Goal: Information Seeking & Learning: Learn about a topic

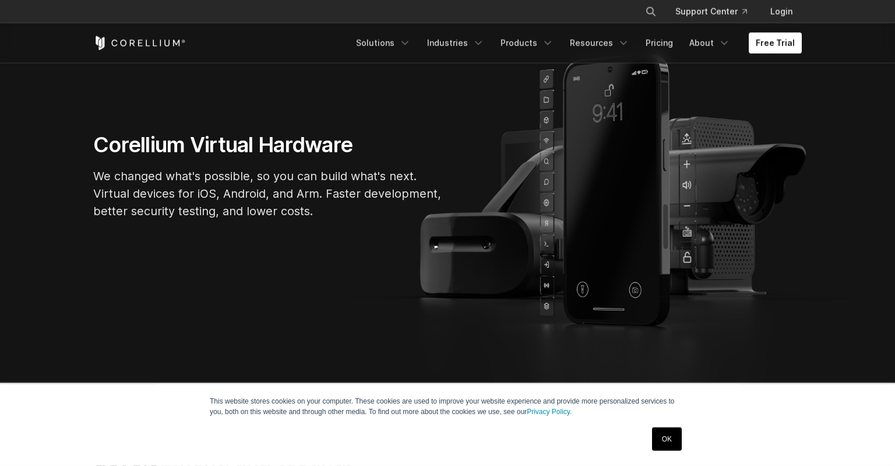
scroll to position [123, 0]
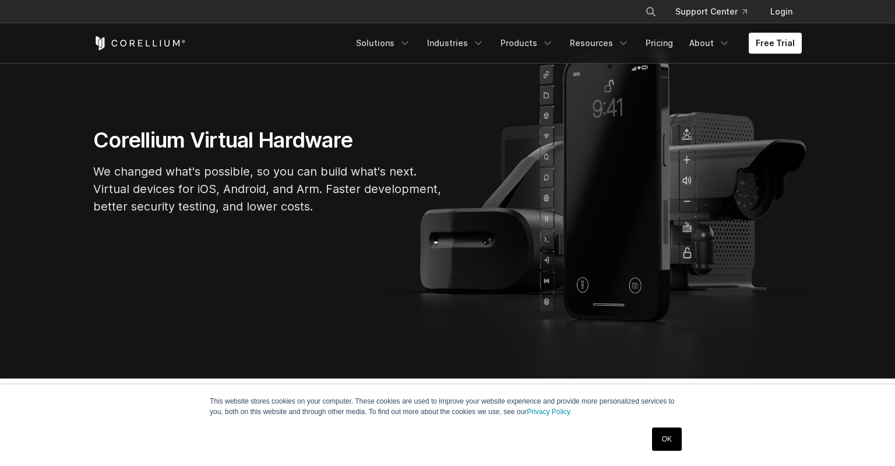
drag, startPoint x: 274, startPoint y: 216, endPoint x: 213, endPoint y: 190, distance: 66.6
click at [273, 216] on div "Corellium Virtual Hardware We changed what's possible, so you can build what's …" at bounding box center [268, 175] width 373 height 97
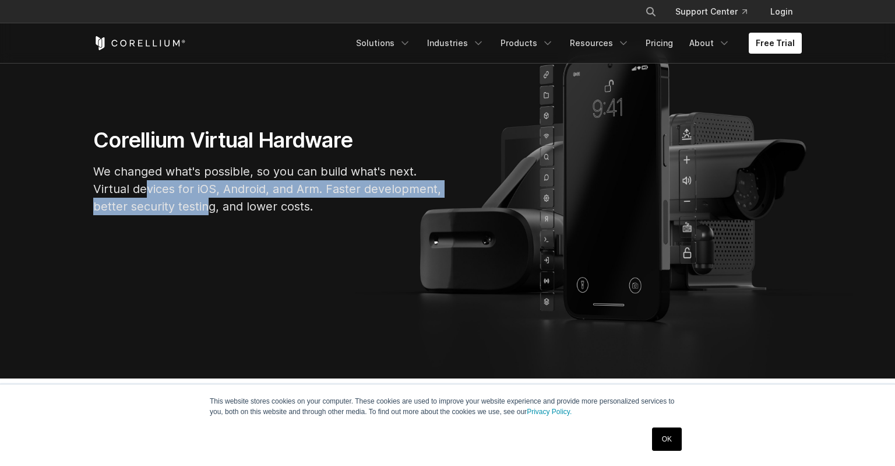
drag, startPoint x: 146, startPoint y: 182, endPoint x: 209, endPoint y: 205, distance: 66.9
click at [209, 205] on p "We changed what's possible, so you can build what's next. Virtual devices for i…" at bounding box center [268, 189] width 350 height 52
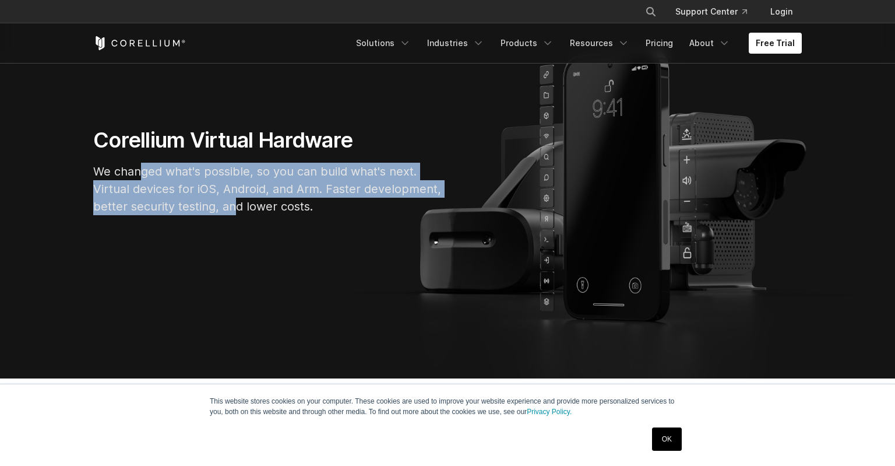
drag, startPoint x: 234, startPoint y: 209, endPoint x: 140, endPoint y: 174, distance: 100.2
click at [140, 174] on p "We changed what's possible, so you can build what's next. Virtual devices for i…" at bounding box center [268, 189] width 350 height 52
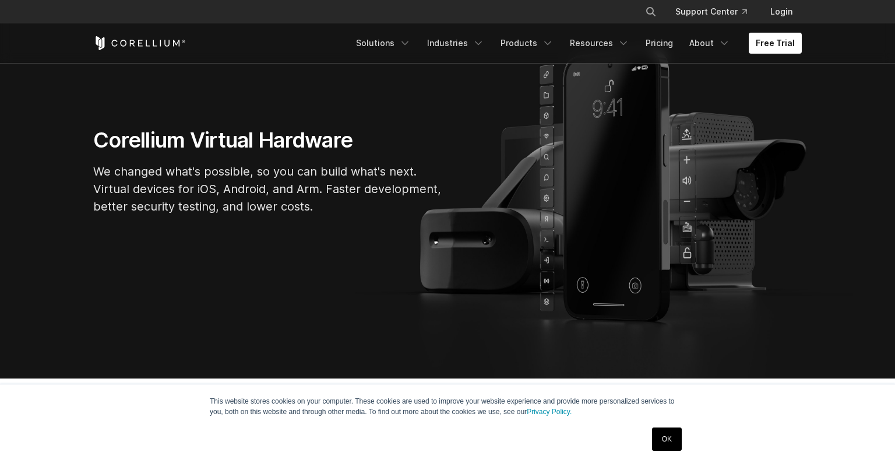
drag, startPoint x: 142, startPoint y: 174, endPoint x: 152, endPoint y: 174, distance: 9.3
click at [145, 174] on p "We changed what's possible, so you can build what's next. Virtual devices for i…" at bounding box center [268, 189] width 350 height 52
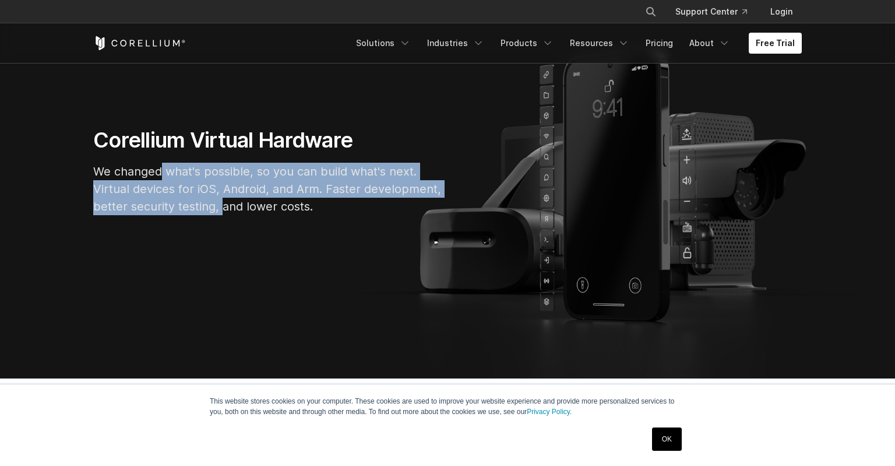
drag, startPoint x: 191, startPoint y: 185, endPoint x: 228, endPoint y: 196, distance: 38.5
click at [225, 198] on p "We changed what's possible, so you can build what's next. Virtual devices for i…" at bounding box center [268, 189] width 350 height 52
drag, startPoint x: 229, startPoint y: 196, endPoint x: 596, endPoint y: 377, distance: 409.0
click at [233, 196] on p "We changed what's possible, so you can build what's next. Virtual devices for i…" at bounding box center [268, 189] width 350 height 52
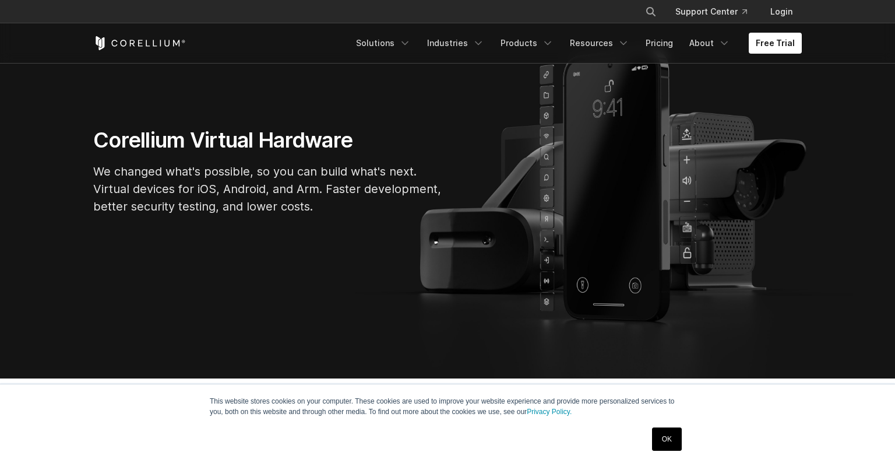
click at [659, 437] on link "OK" at bounding box center [667, 438] width 30 height 23
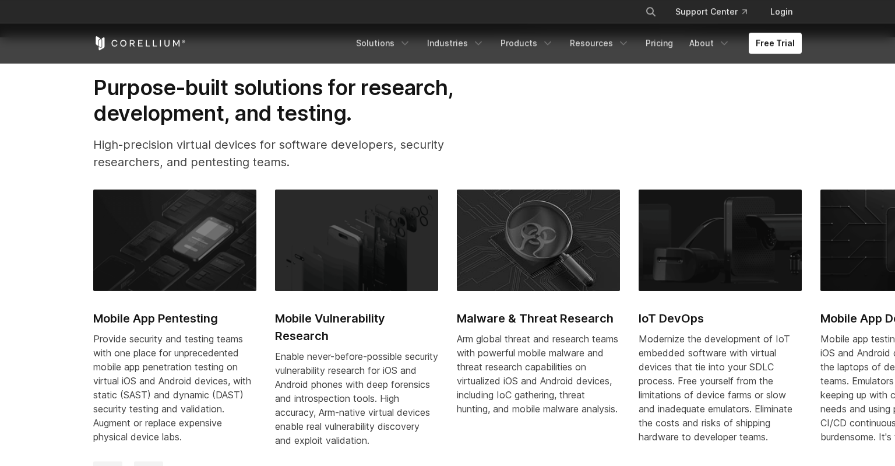
scroll to position [492, 0]
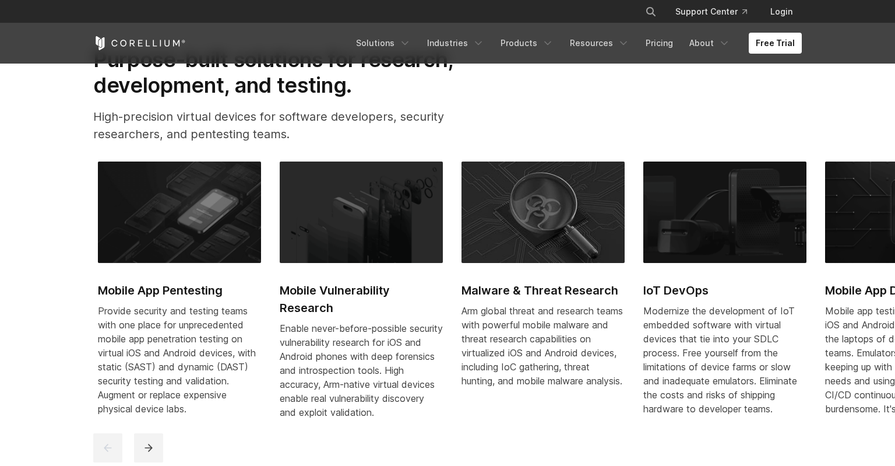
drag, startPoint x: 127, startPoint y: 317, endPoint x: 131, endPoint y: 360, distance: 42.7
click at [131, 360] on div "Provide security and testing teams with one place for unprecedented mobile app …" at bounding box center [179, 360] width 163 height 112
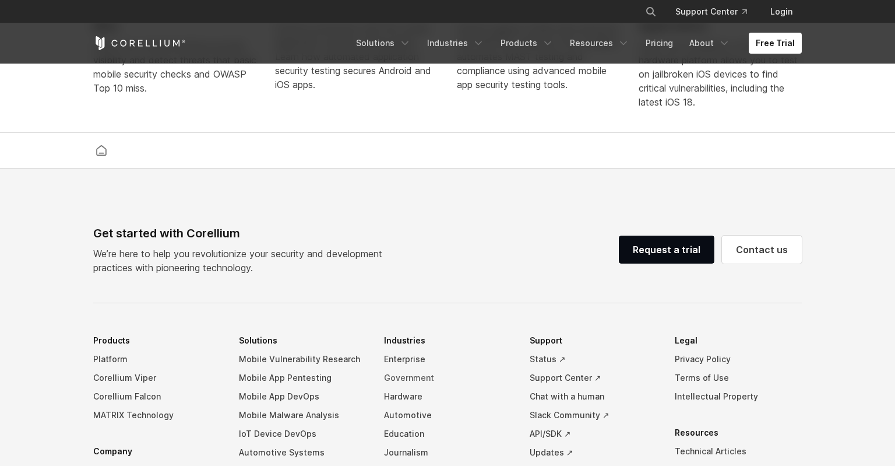
scroll to position [2746, 0]
